Goal: Task Accomplishment & Management: Use online tool/utility

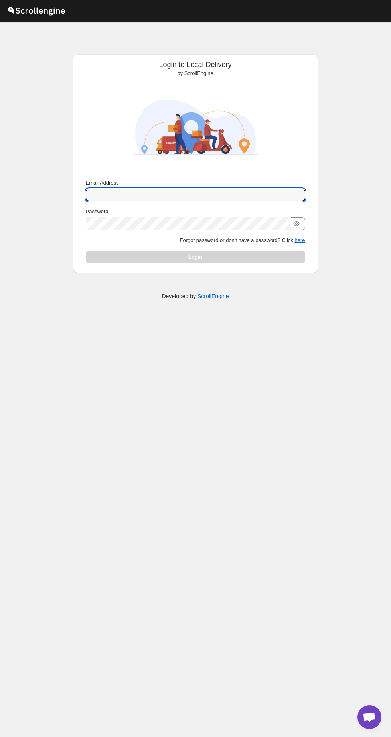
click at [209, 193] on input "Email Address" at bounding box center [195, 195] width 219 height 13
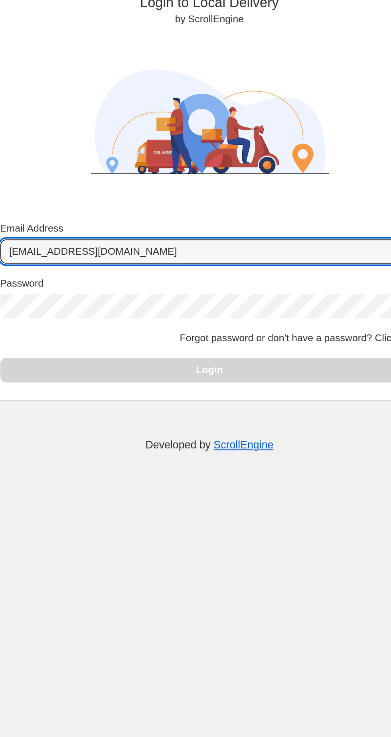
type input "[EMAIL_ADDRESS][DOMAIN_NAME]"
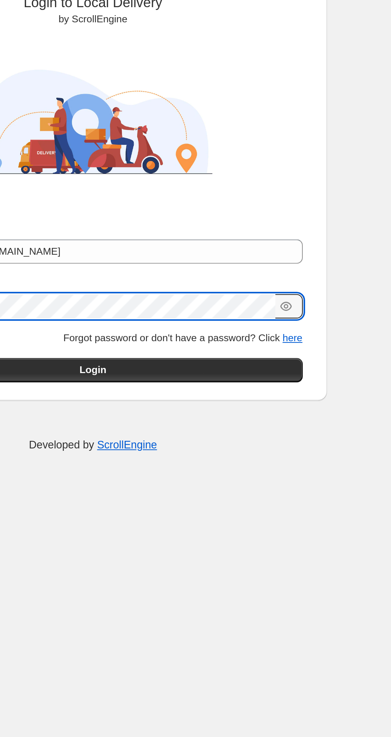
click at [299, 225] on icon "button" at bounding box center [296, 224] width 8 height 8
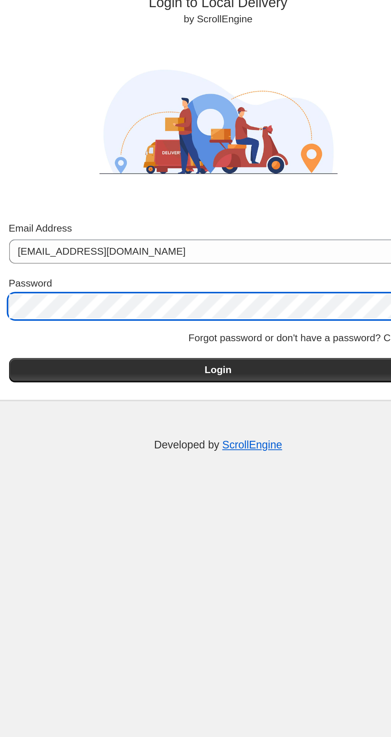
click at [229, 256] on button "Login" at bounding box center [195, 257] width 219 height 13
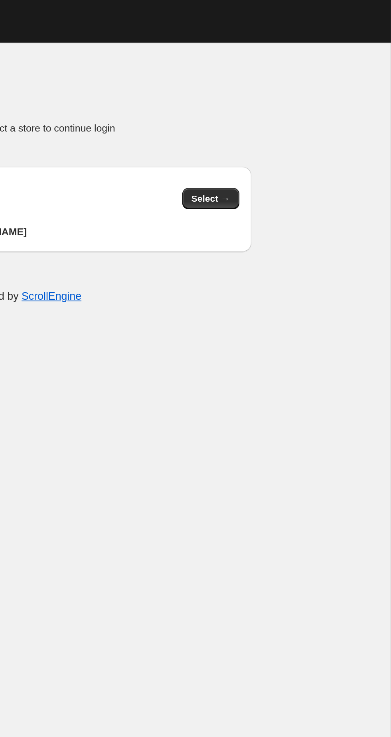
click at [306, 103] on span "Select →" at bounding box center [296, 104] width 20 height 6
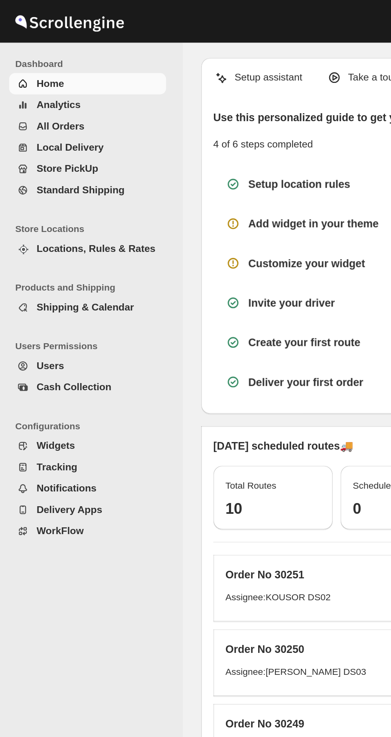
click at [83, 77] on span "Local Delivery" at bounding box center [52, 77] width 66 height 8
